Goal: Information Seeking & Learning: Get advice/opinions

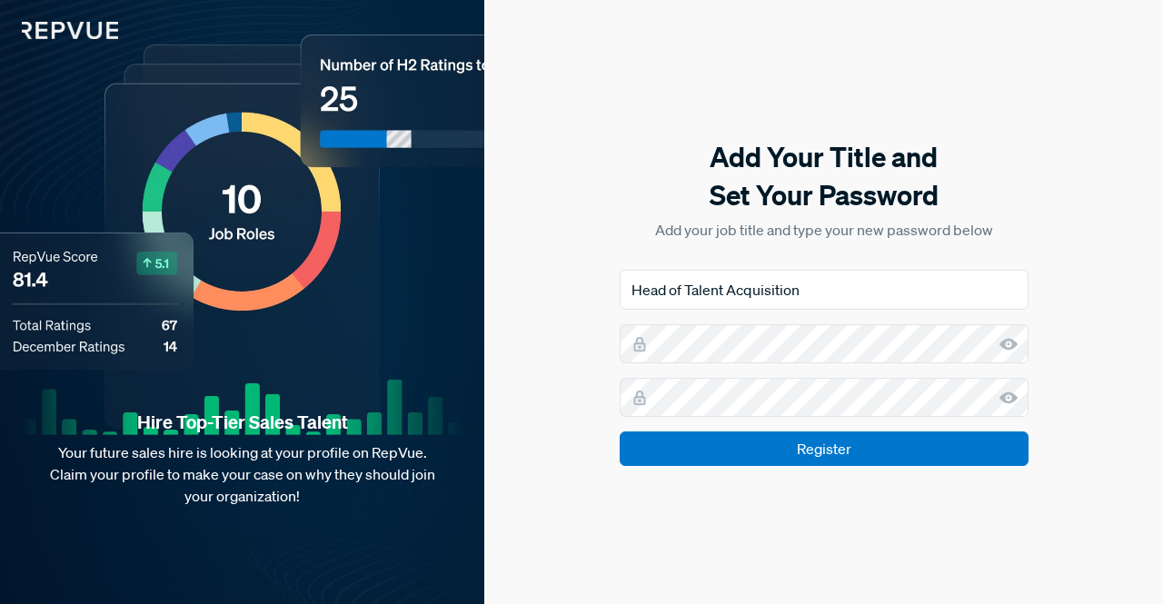
click at [1001, 344] on use at bounding box center [1008, 344] width 18 height 12
click at [1011, 406] on icon at bounding box center [1008, 398] width 18 height 18
click at [619, 431] on input "Register" at bounding box center [823, 448] width 409 height 35
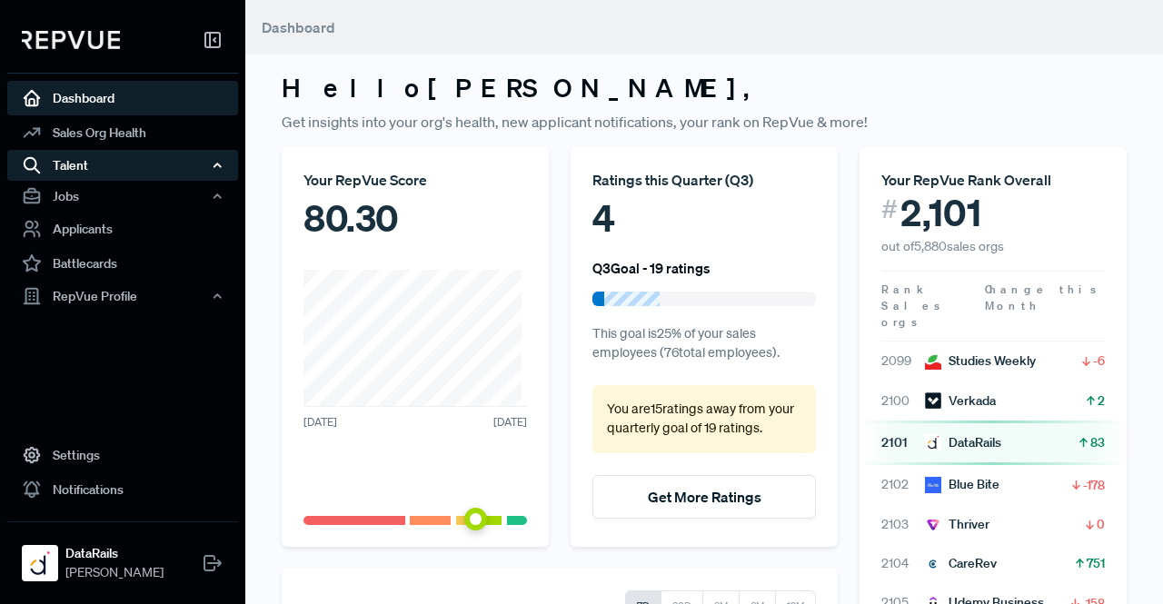
click at [86, 156] on div "Talent" at bounding box center [122, 165] width 231 height 31
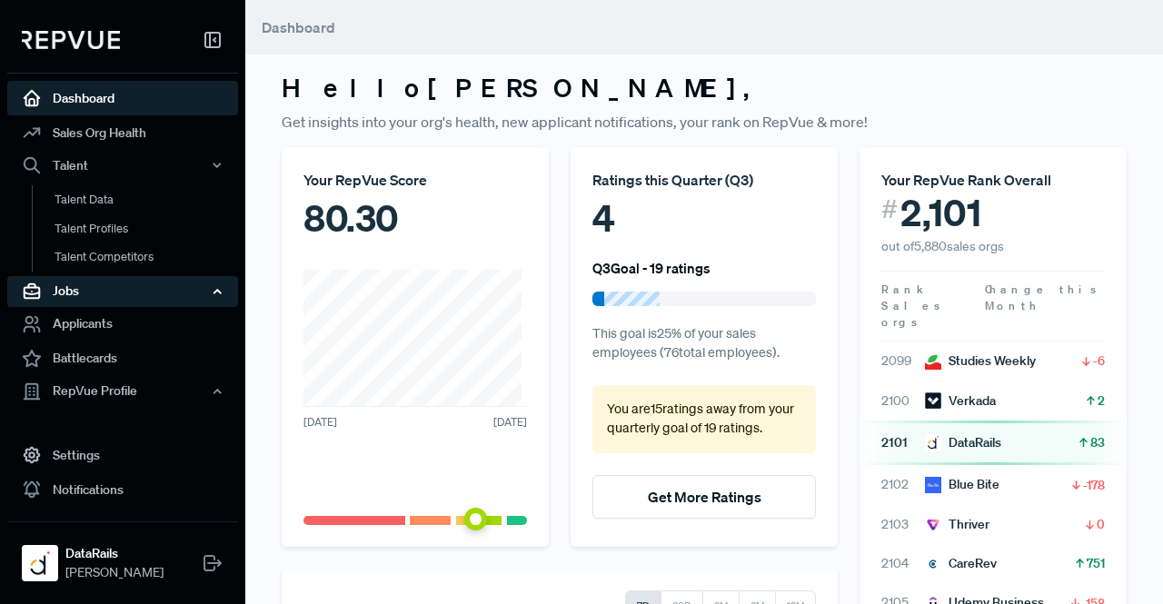
click at [89, 299] on div "Jobs" at bounding box center [122, 291] width 231 height 31
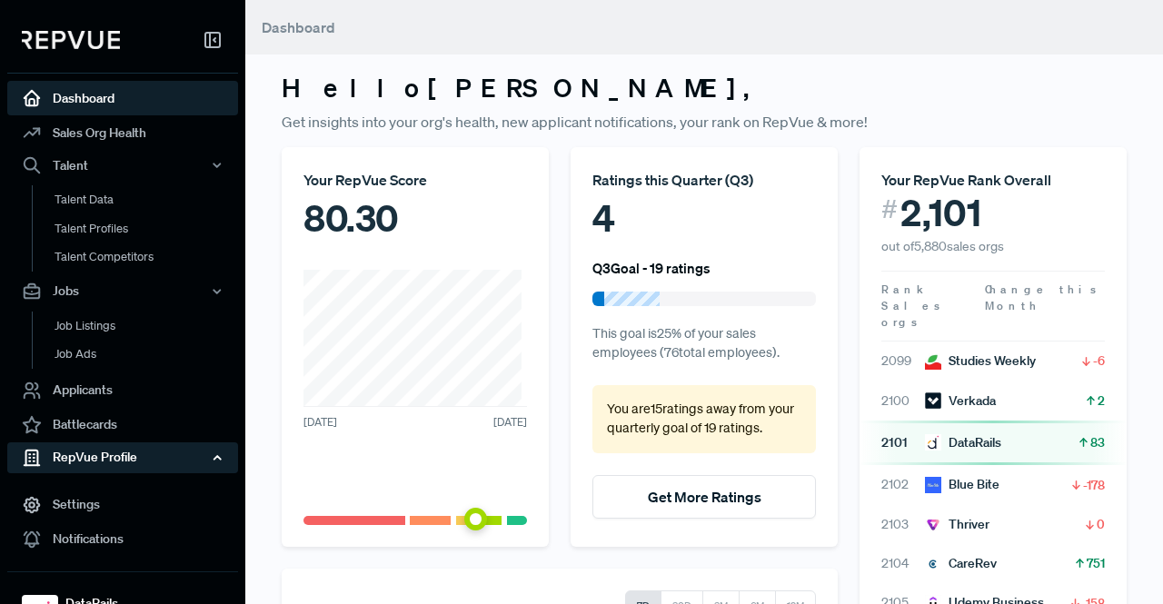
click at [103, 451] on div "RepVue Profile" at bounding box center [122, 457] width 231 height 31
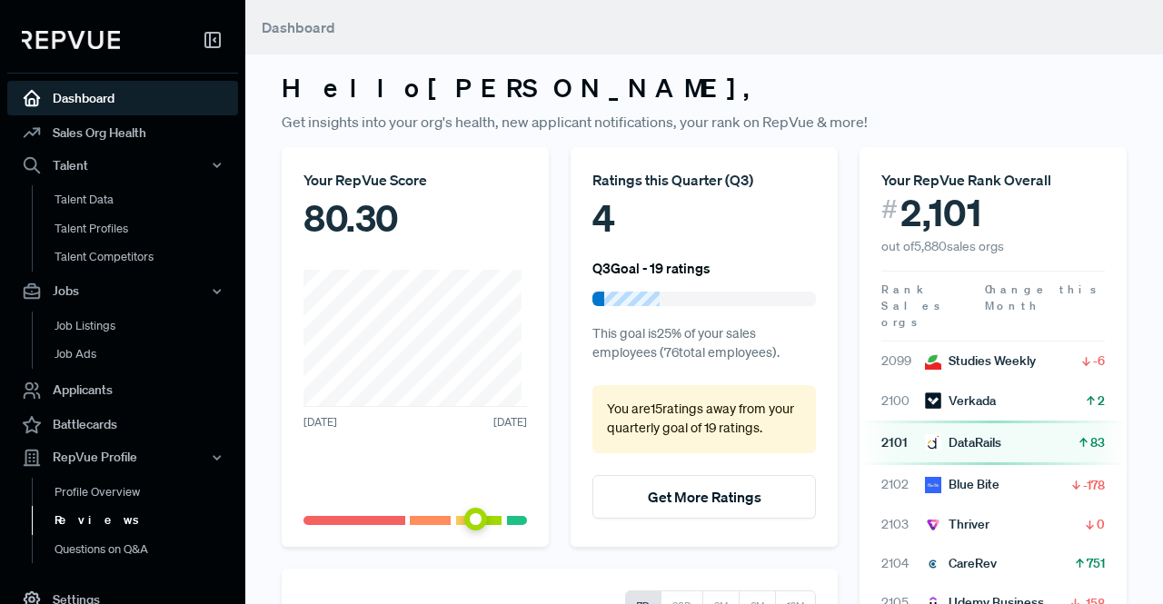
click at [106, 513] on link "Reviews" at bounding box center [147, 520] width 231 height 29
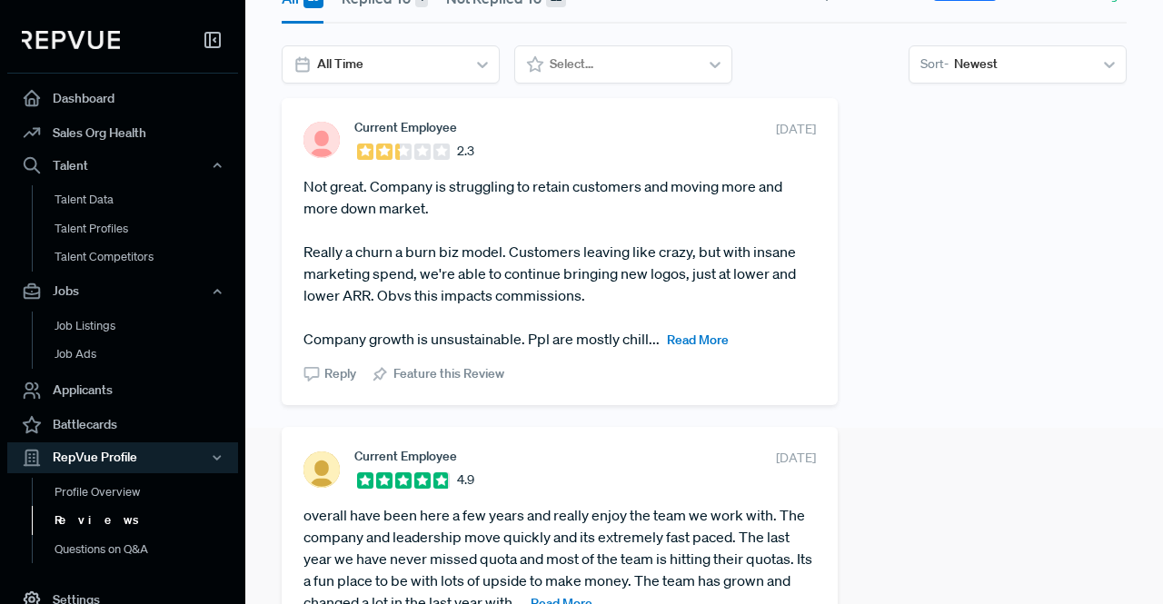
scroll to position [182, 0]
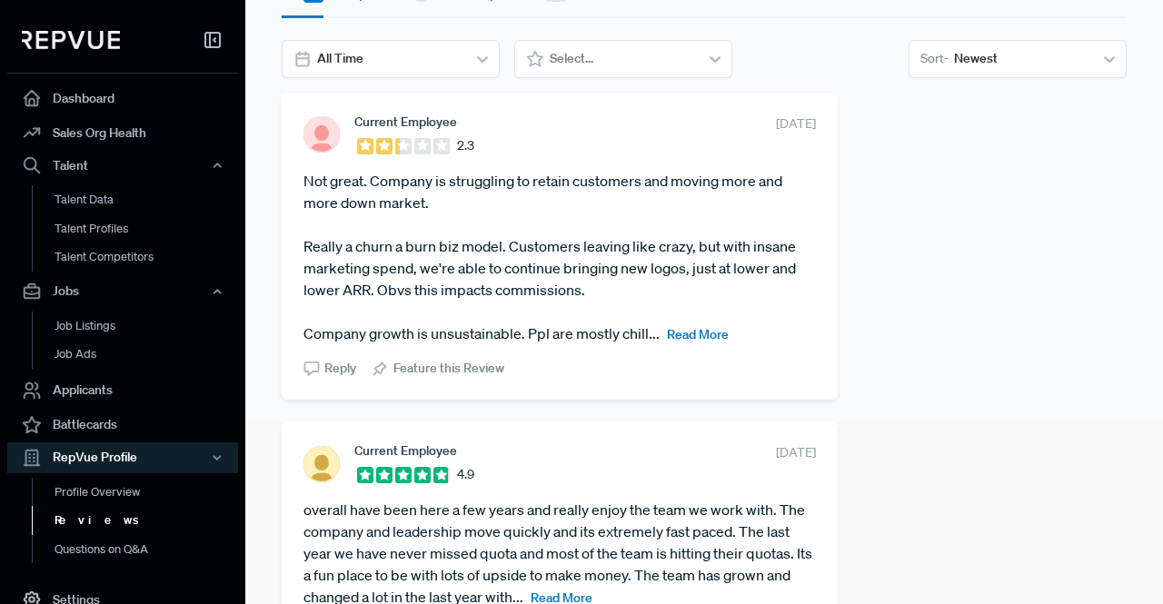
click at [698, 335] on span "Read More" at bounding box center [698, 334] width 62 height 16
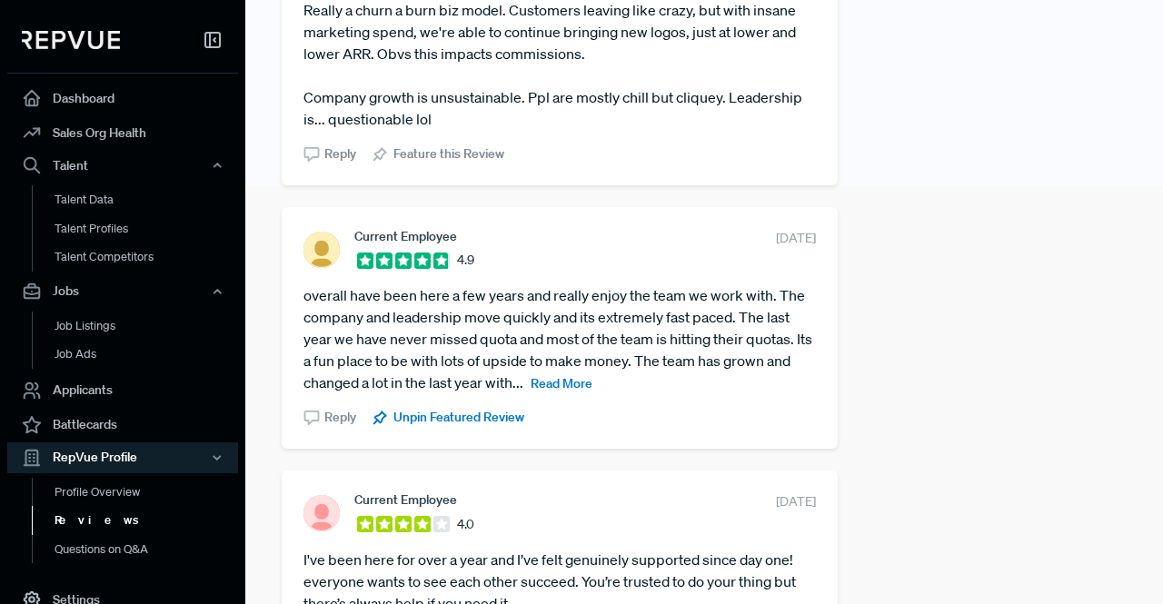
scroll to position [417, 0]
click at [587, 383] on span "Read More" at bounding box center [561, 384] width 62 height 16
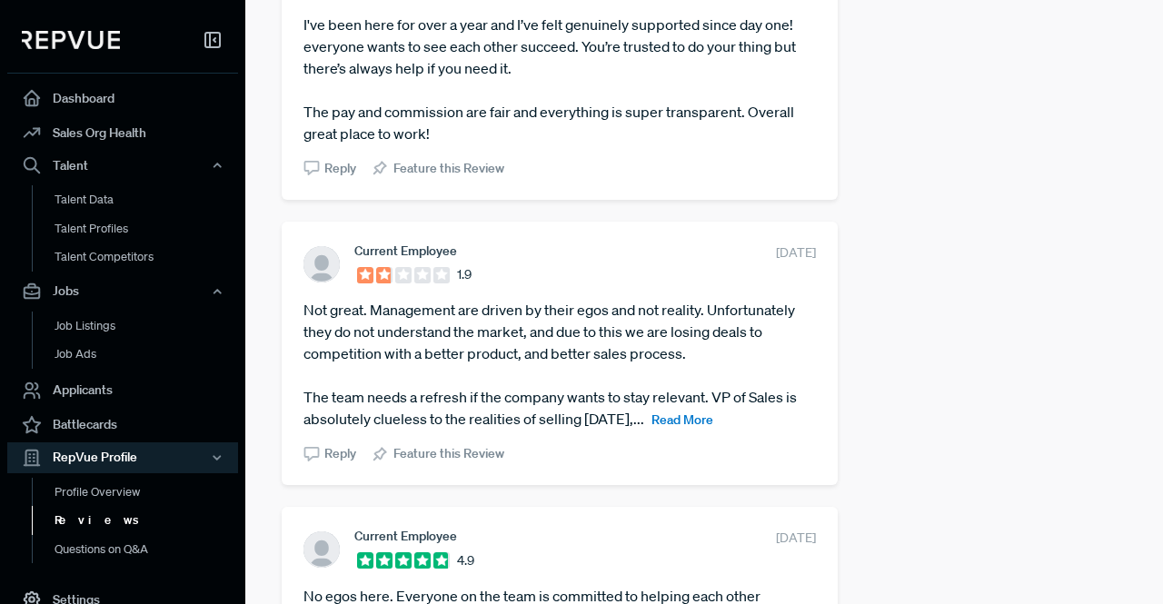
scroll to position [976, 0]
click at [678, 421] on span "Read More" at bounding box center [682, 419] width 62 height 16
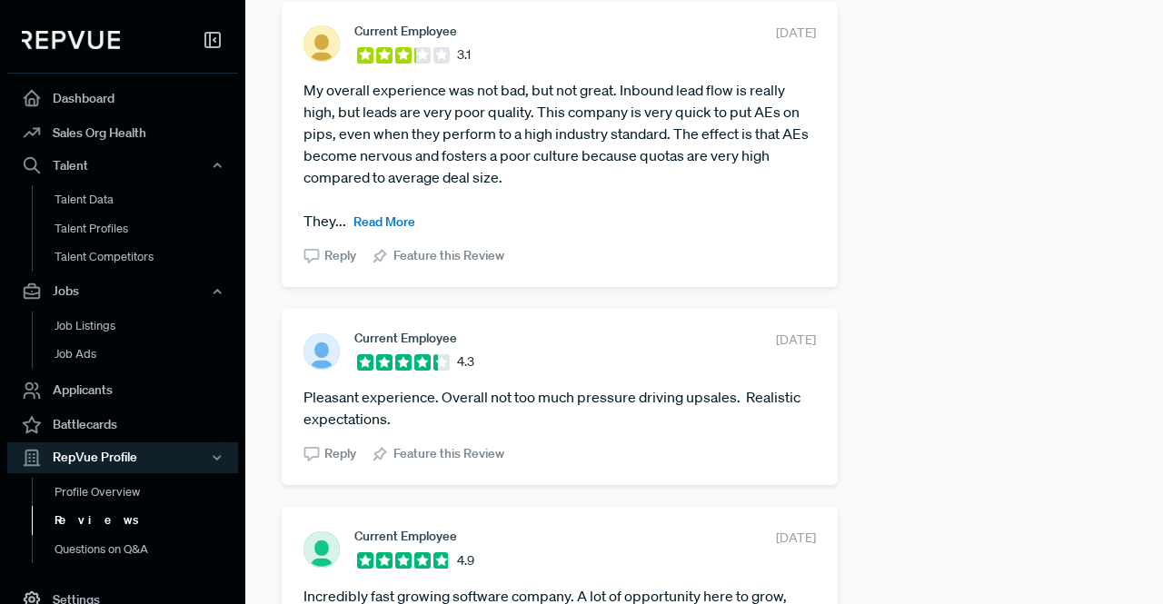
scroll to position [1789, 0]
click at [372, 229] on span "Read More" at bounding box center [384, 221] width 62 height 16
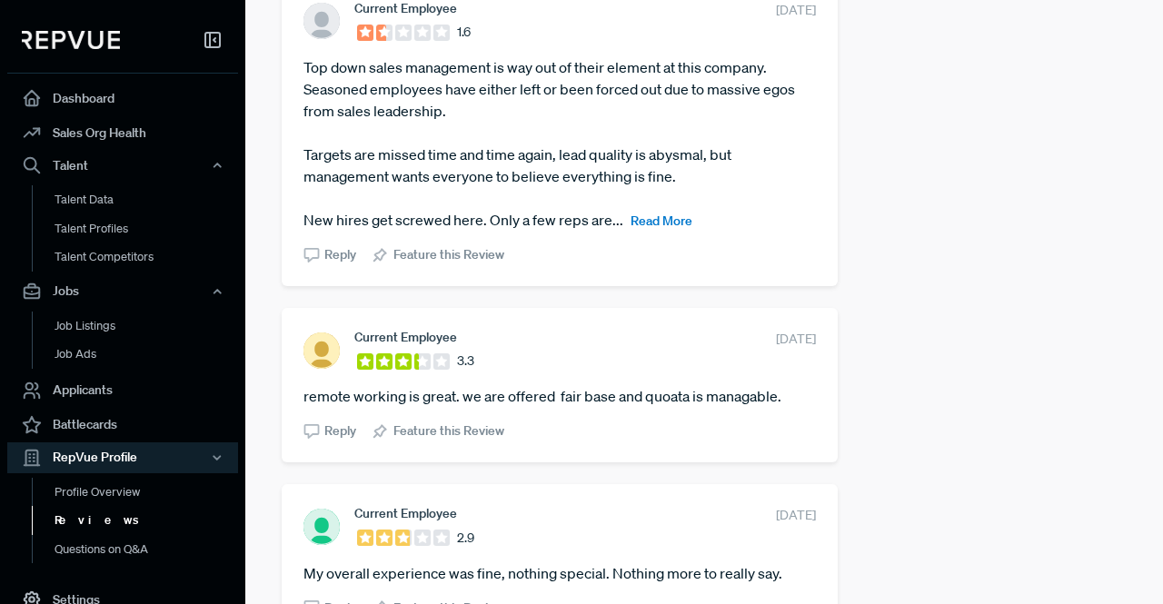
scroll to position [3176, 0]
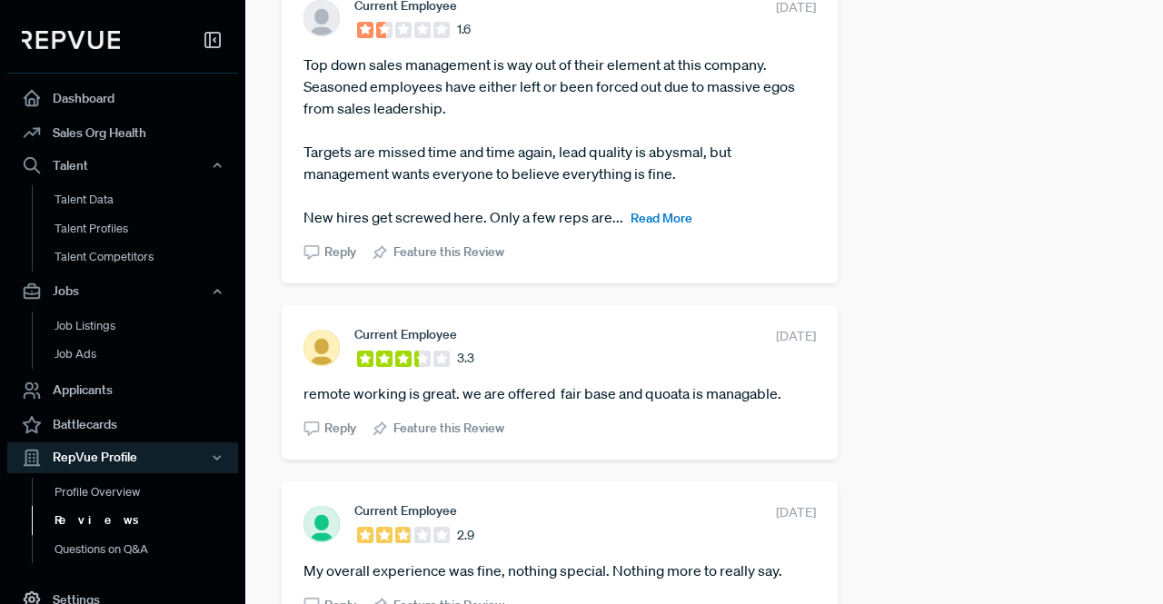
click at [667, 262] on section "Reply Feature this Review" at bounding box center [559, 248] width 512 height 26
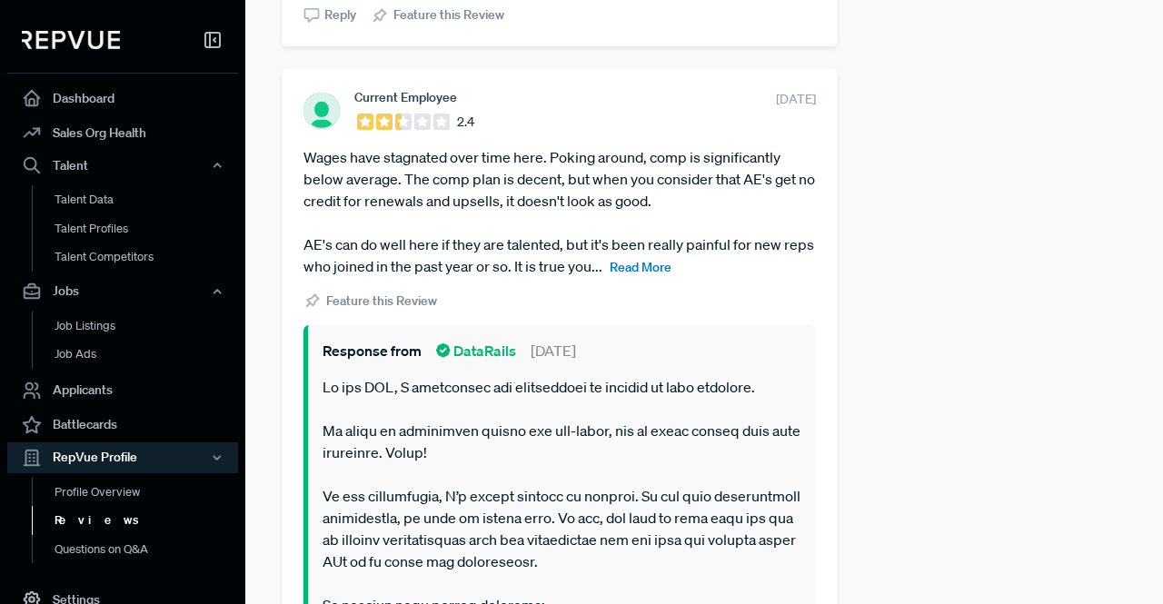
scroll to position [4652, 0]
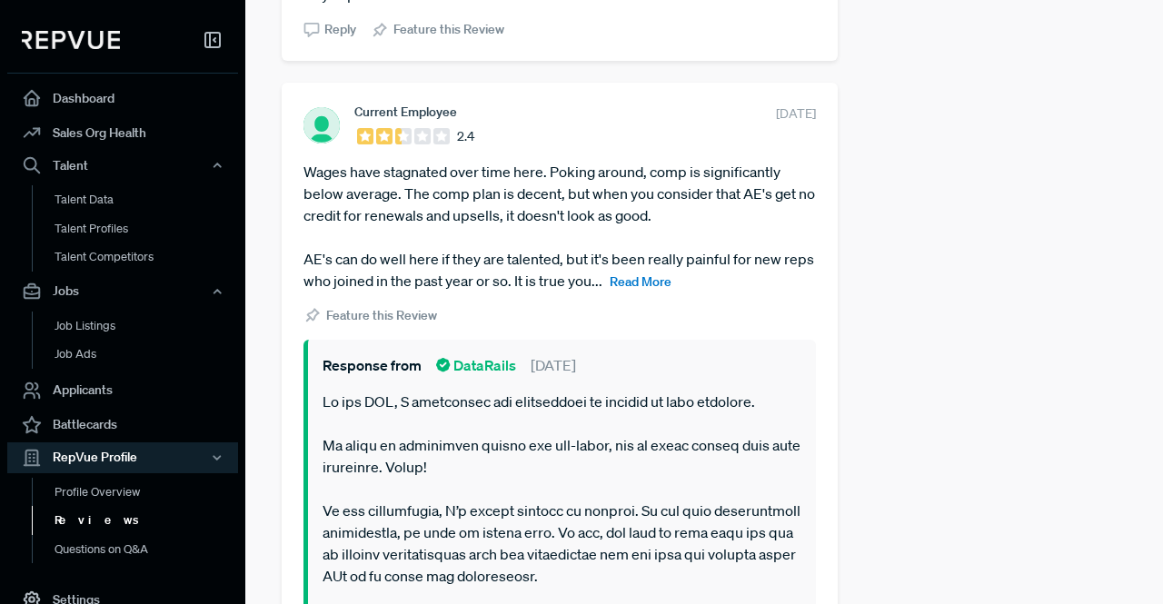
click at [671, 290] on span "Read More" at bounding box center [640, 281] width 62 height 16
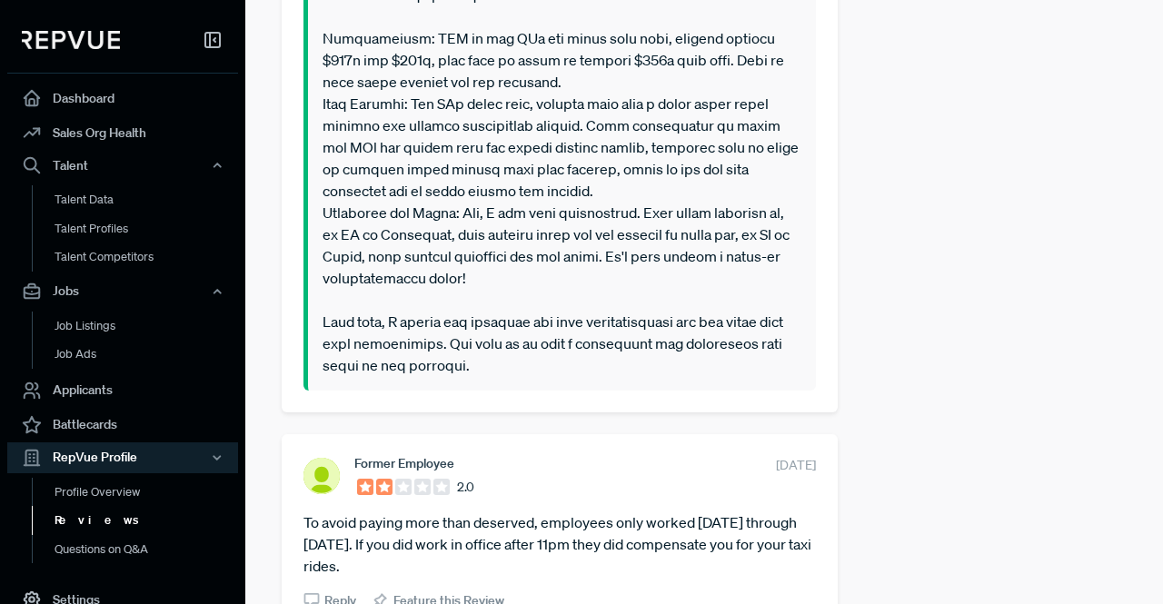
scroll to position [5430, 0]
click at [583, 211] on p at bounding box center [561, 70] width 479 height 610
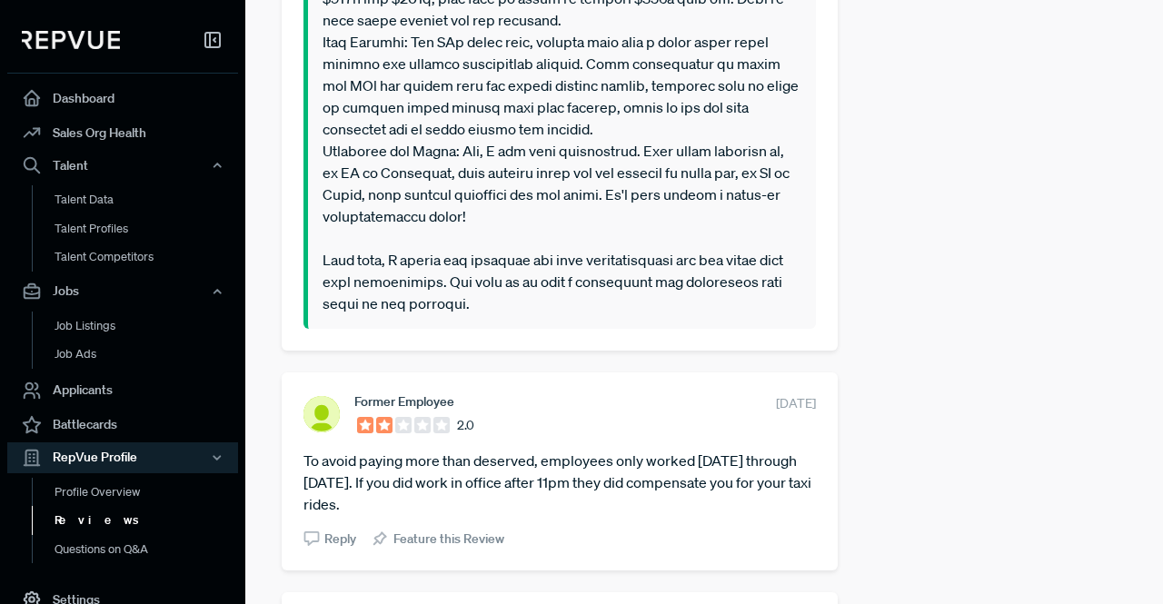
scroll to position [5495, 0]
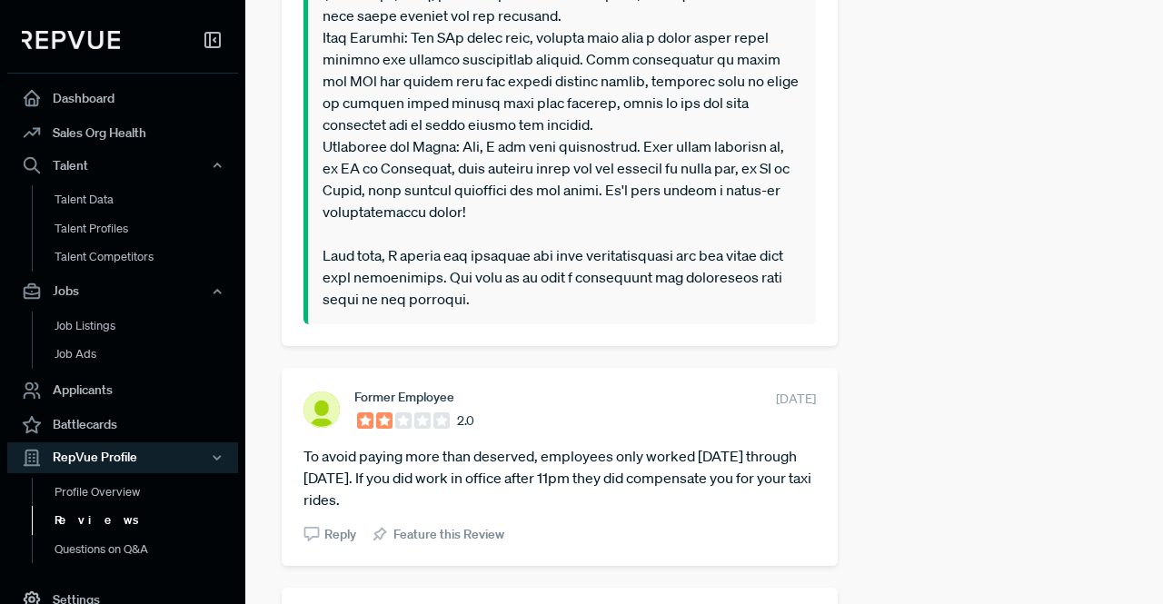
click at [583, 211] on p at bounding box center [561, 4] width 479 height 610
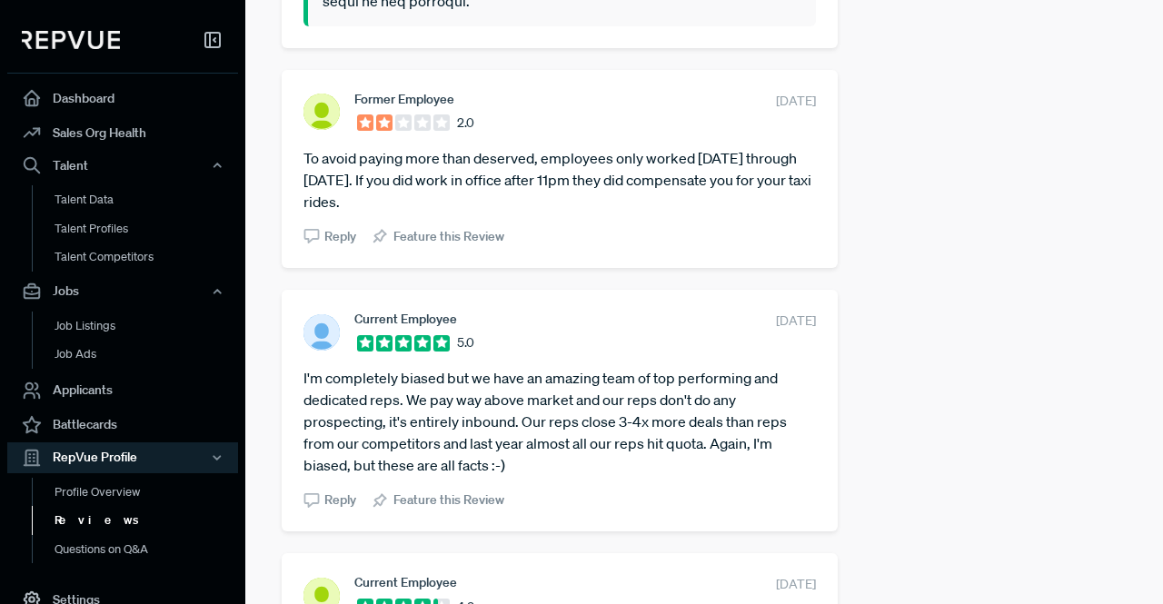
scroll to position [5794, 0]
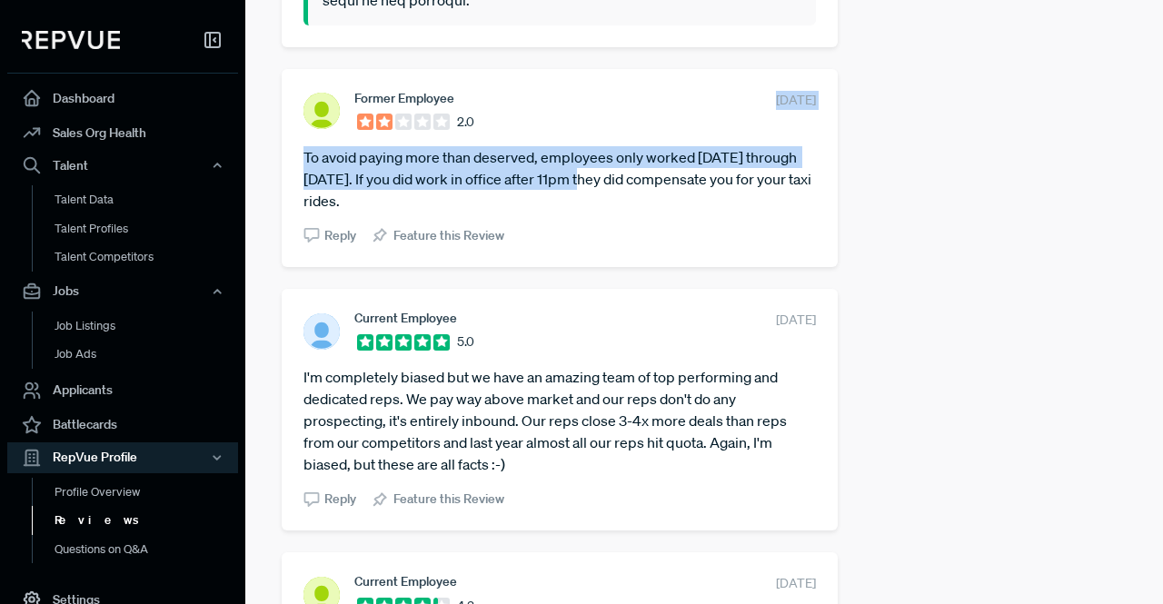
drag, startPoint x: 583, startPoint y: 211, endPoint x: 563, endPoint y: 128, distance: 85.0
click at [563, 128] on section "Former Employee 2.0 [DATE] To avoid paying more than deserved, employees only w…" at bounding box center [559, 168] width 512 height 154
click at [560, 191] on article "To avoid paying more than deserved, employees only worked [DATE] through [DATE]…" at bounding box center [559, 178] width 512 height 65
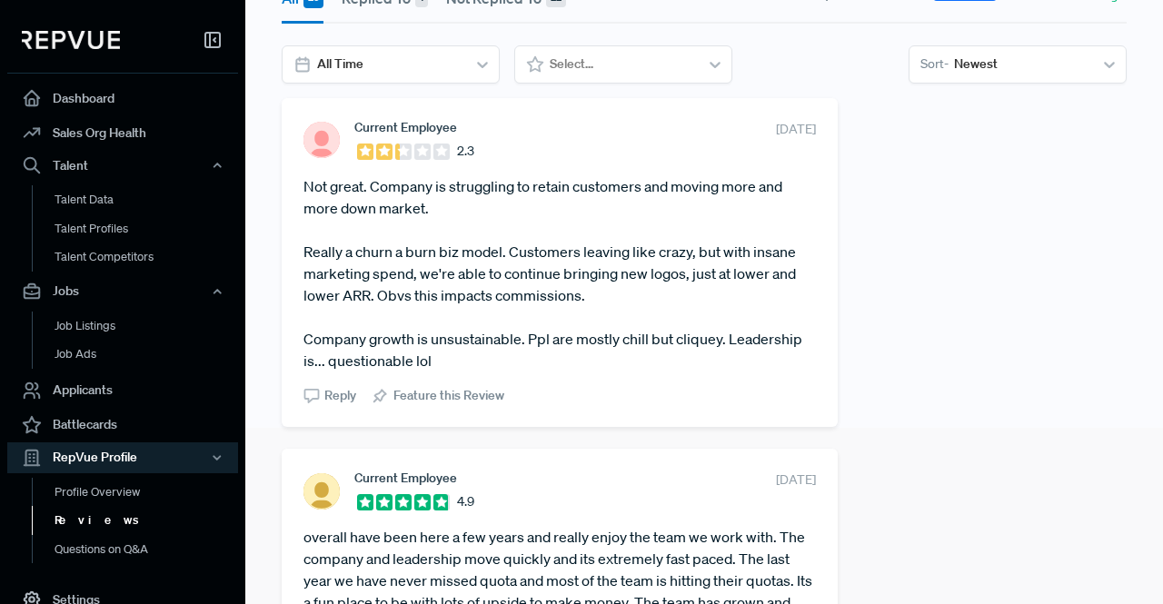
scroll to position [0, 0]
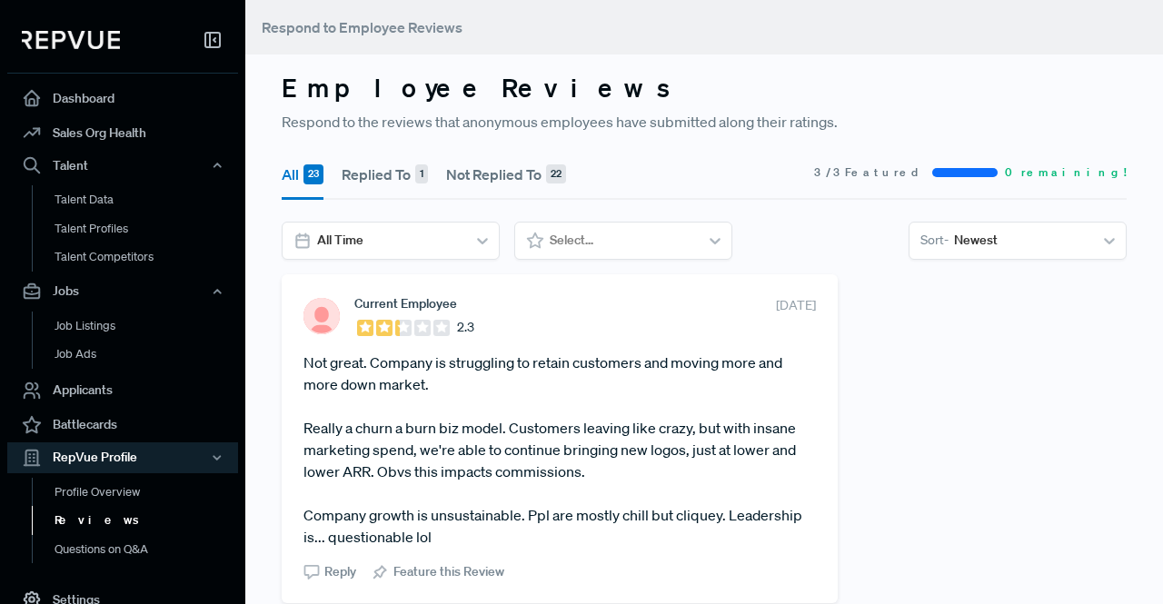
click at [516, 173] on button "Not Replied To 22" at bounding box center [506, 174] width 120 height 51
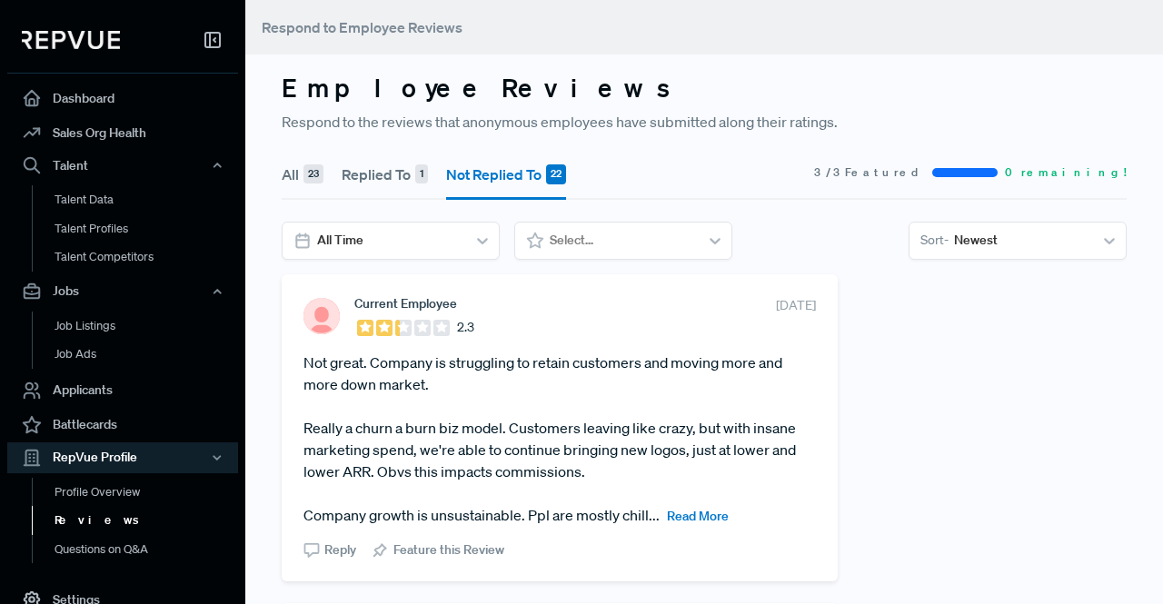
click at [698, 519] on span "Read More" at bounding box center [698, 516] width 62 height 16
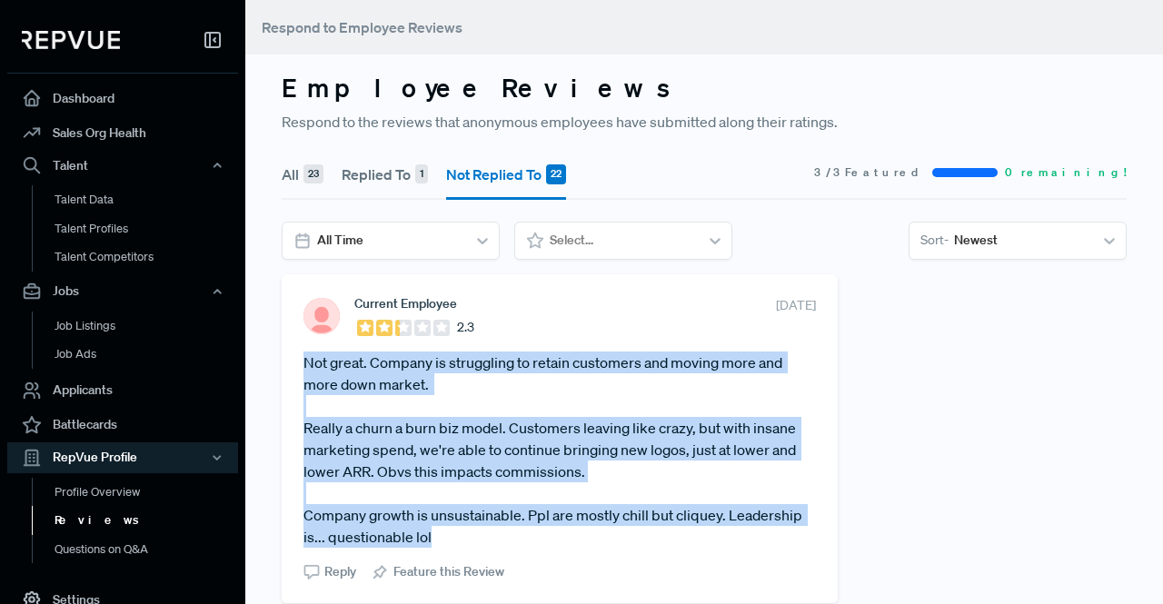
drag, startPoint x: 305, startPoint y: 358, endPoint x: 461, endPoint y: 526, distance: 228.8
click at [461, 526] on article "Not great. Company is struggling to retain customers and moving more and more d…" at bounding box center [559, 450] width 512 height 196
copy article "Not great. Company is struggling to retain customers and moving more and more d…"
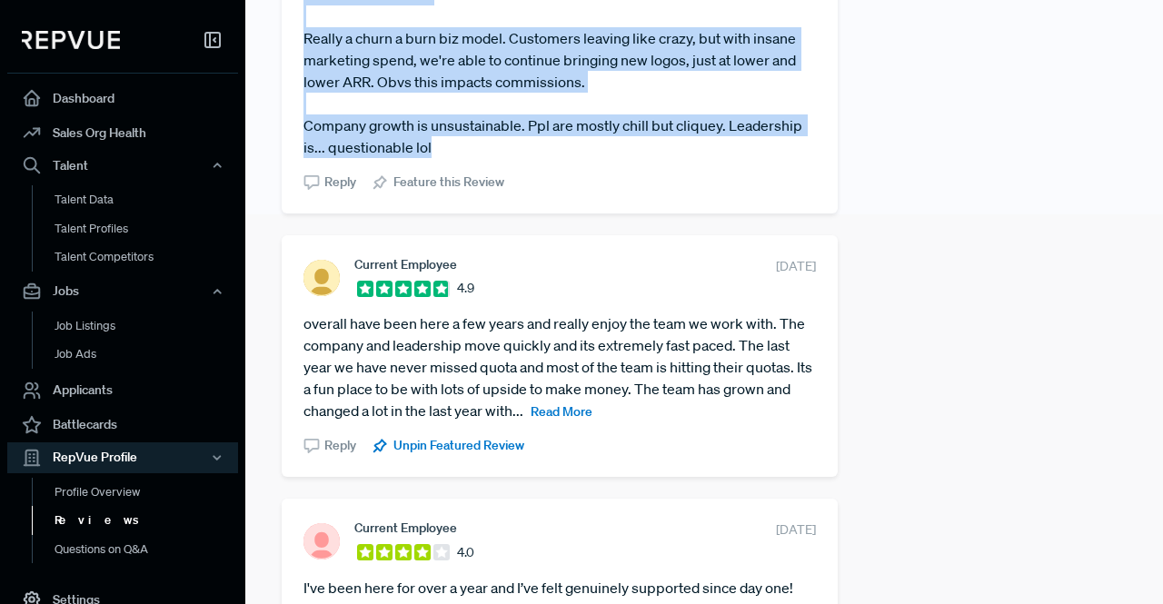
scroll to position [391, 0]
